Goal: Navigation & Orientation: Find specific page/section

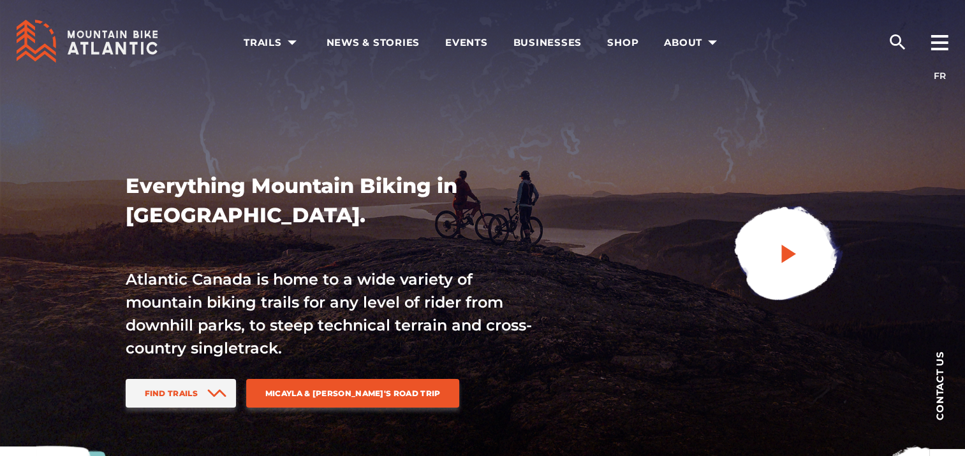
click at [757, 284] on link at bounding box center [786, 255] width 171 height 171
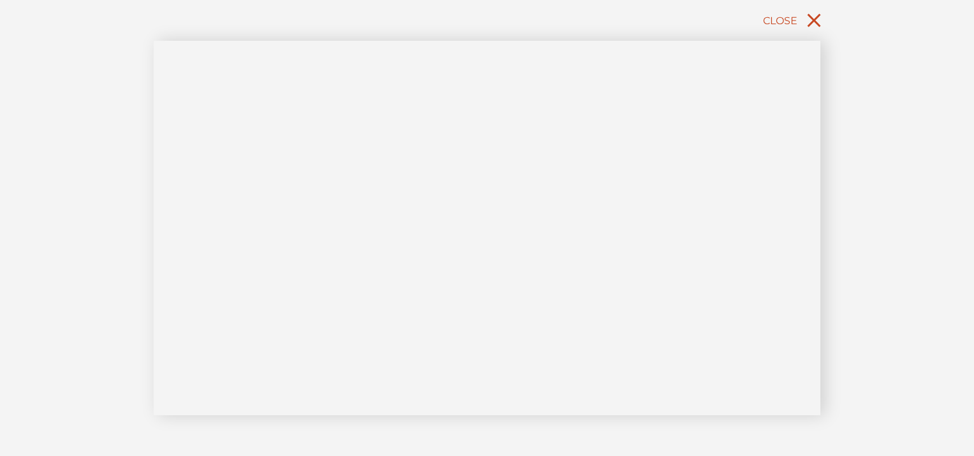
click at [824, 25] on icon "close" at bounding box center [814, 20] width 23 height 23
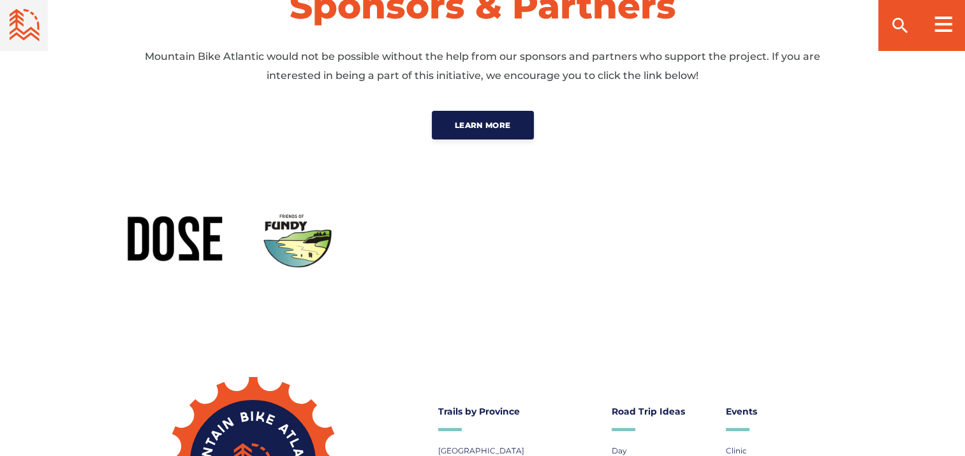
scroll to position [4116, 0]
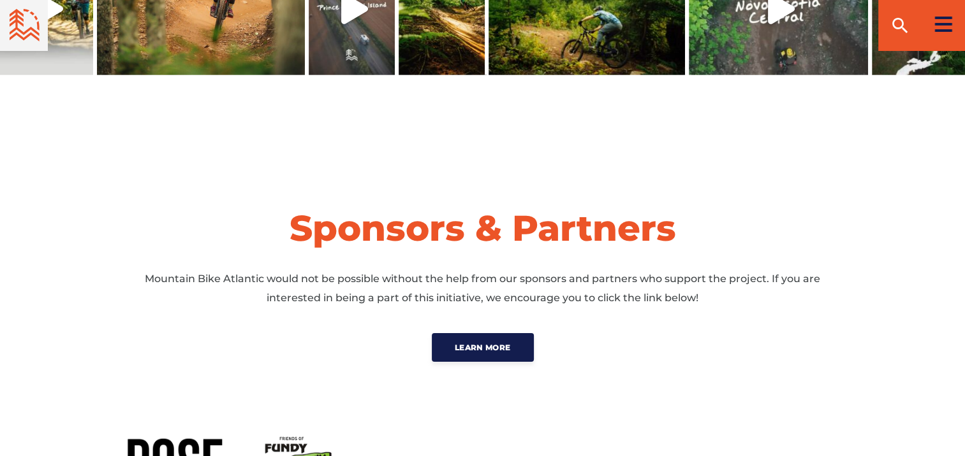
click at [941, 28] on icon at bounding box center [943, 24] width 18 height 15
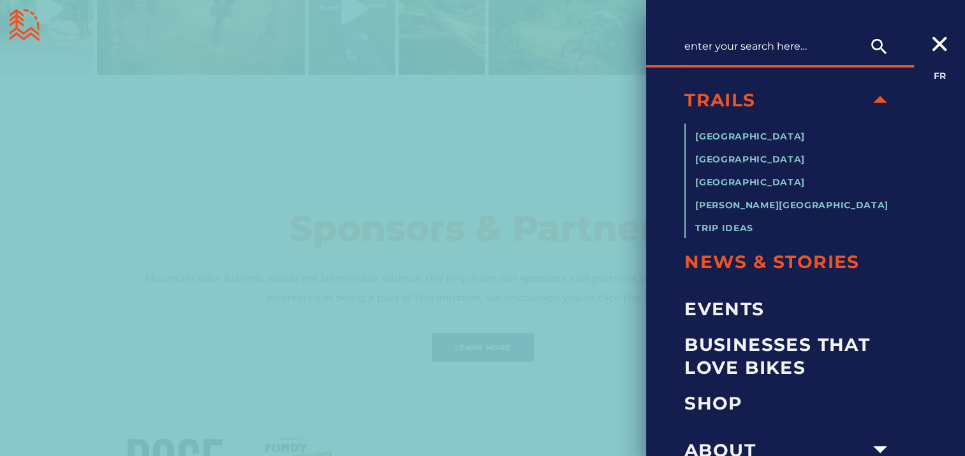
click at [749, 263] on span "News & Stories" at bounding box center [789, 262] width 210 height 23
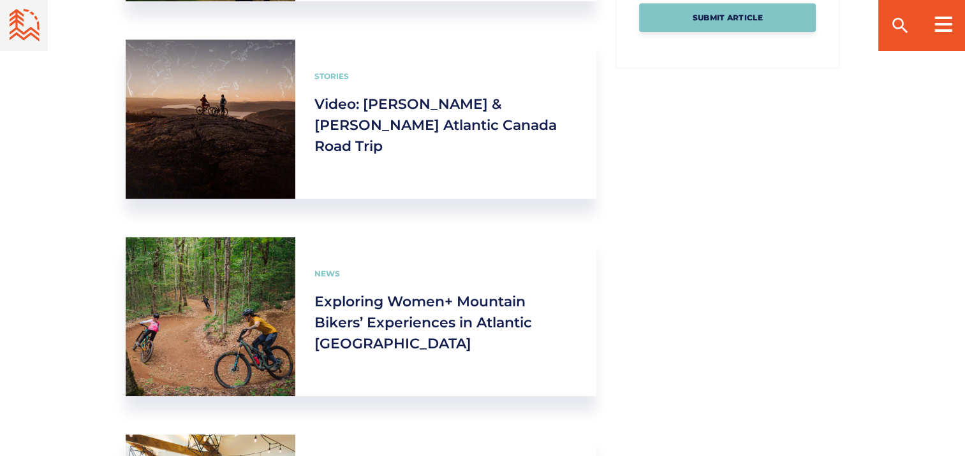
scroll to position [399, 0]
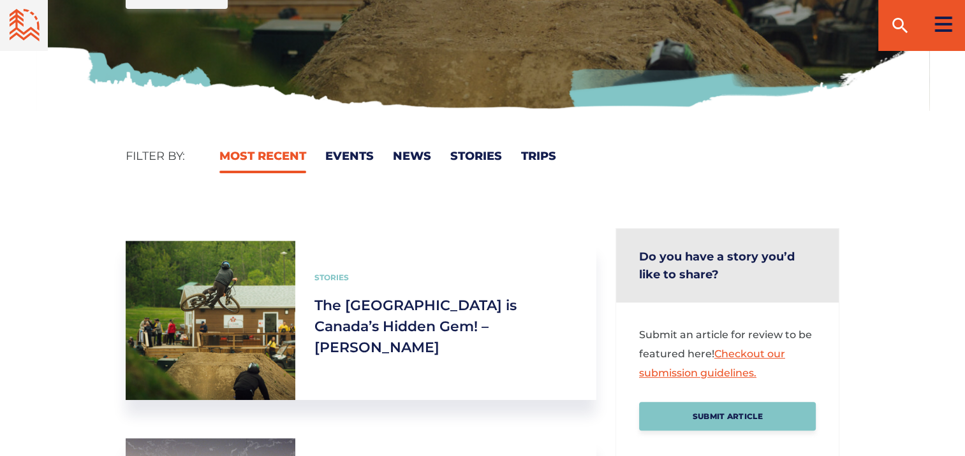
click at [925, 30] on div at bounding box center [942, 24] width 43 height 51
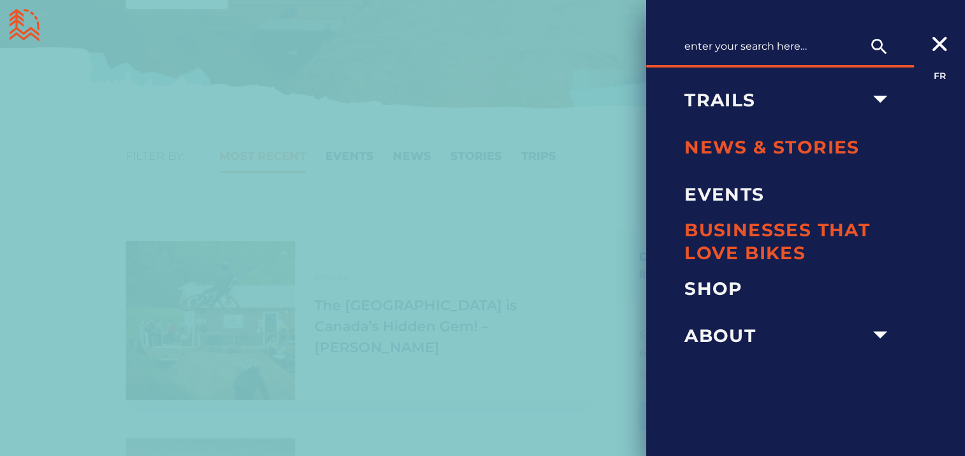
click at [740, 244] on span "Businesses that love bikes" at bounding box center [789, 242] width 210 height 47
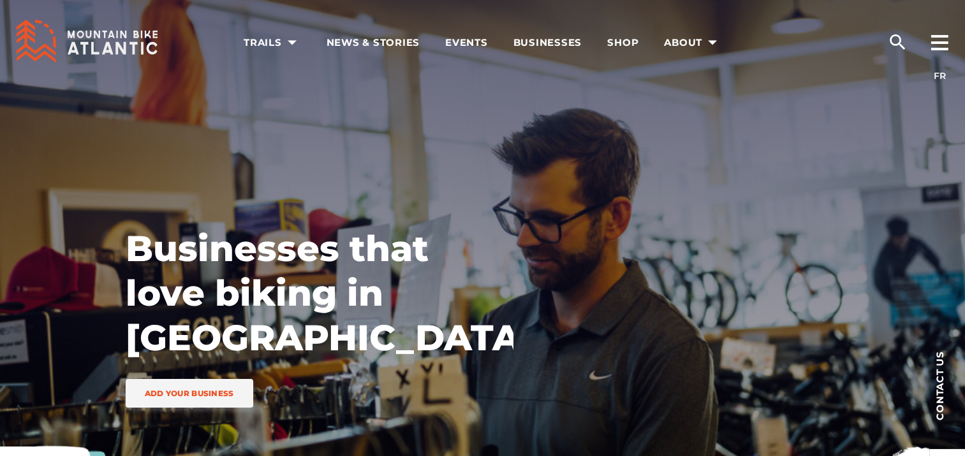
click at [126, 31] on icon at bounding box center [123, 35] width 6 height 8
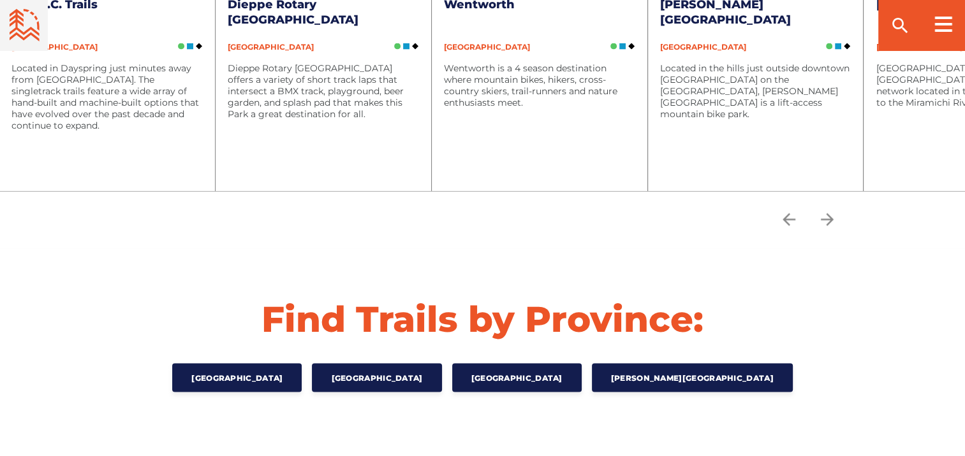
scroll to position [2542, 0]
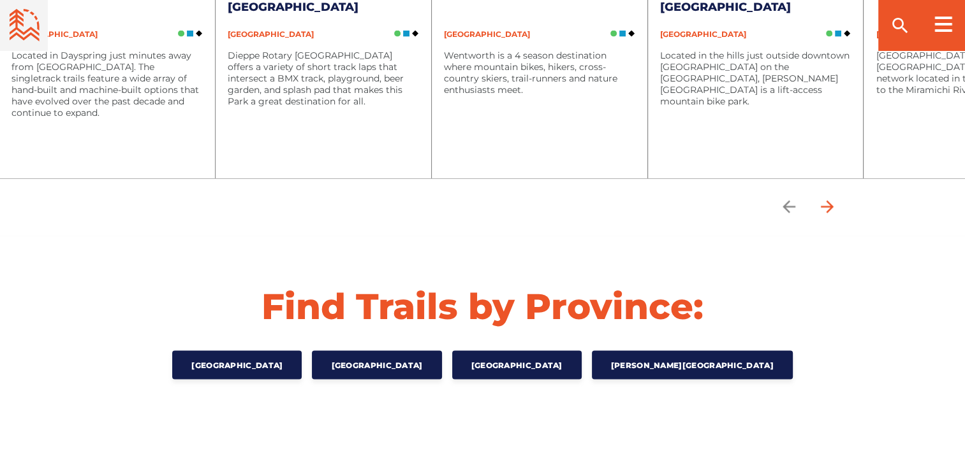
click at [840, 194] on span "button" at bounding box center [827, 207] width 26 height 26
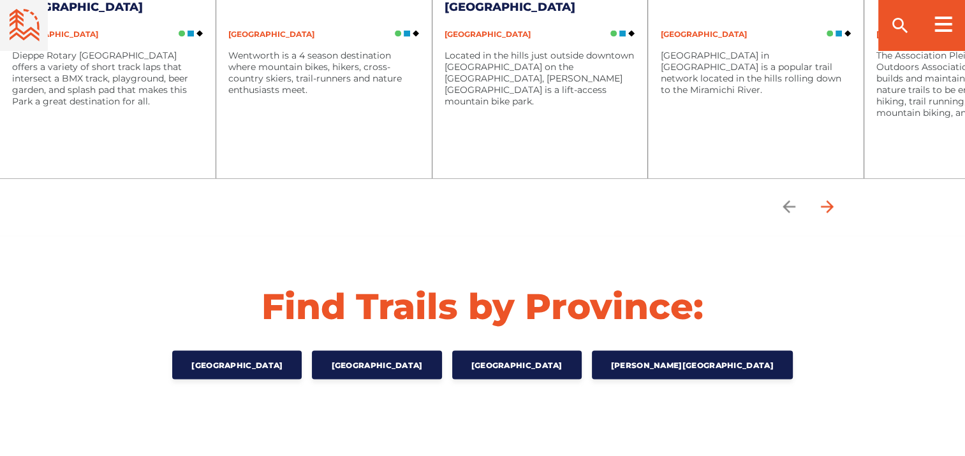
click at [836, 198] on icon "arrow forward" at bounding box center [826, 207] width 19 height 19
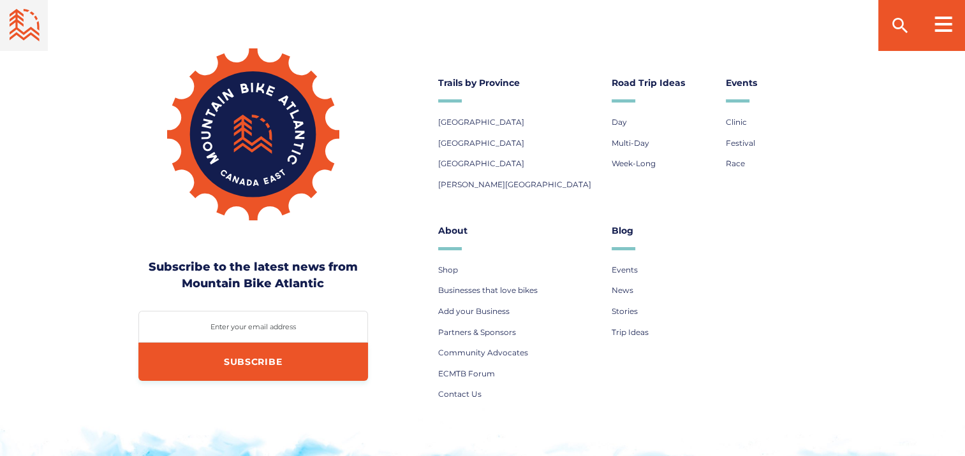
scroll to position [4695, 0]
